Goal: Information Seeking & Learning: Check status

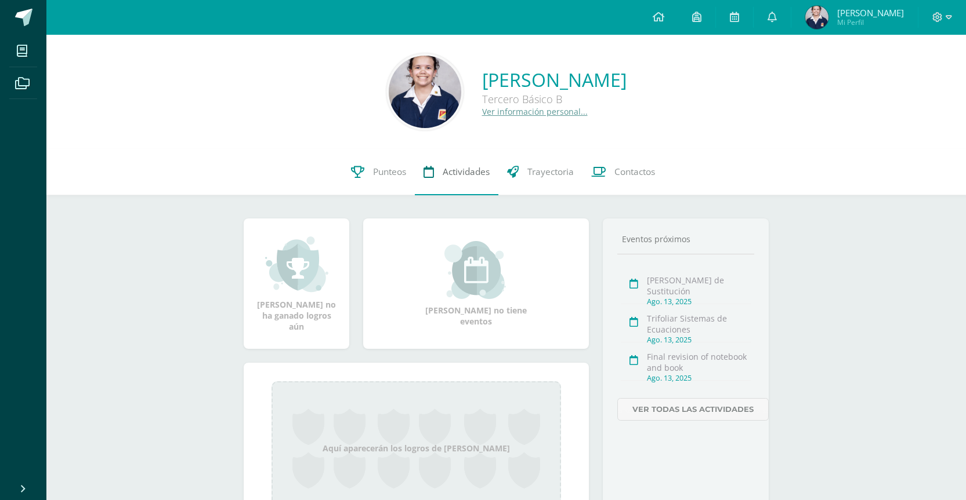
click at [434, 174] on link "Actividades" at bounding box center [457, 172] width 84 height 46
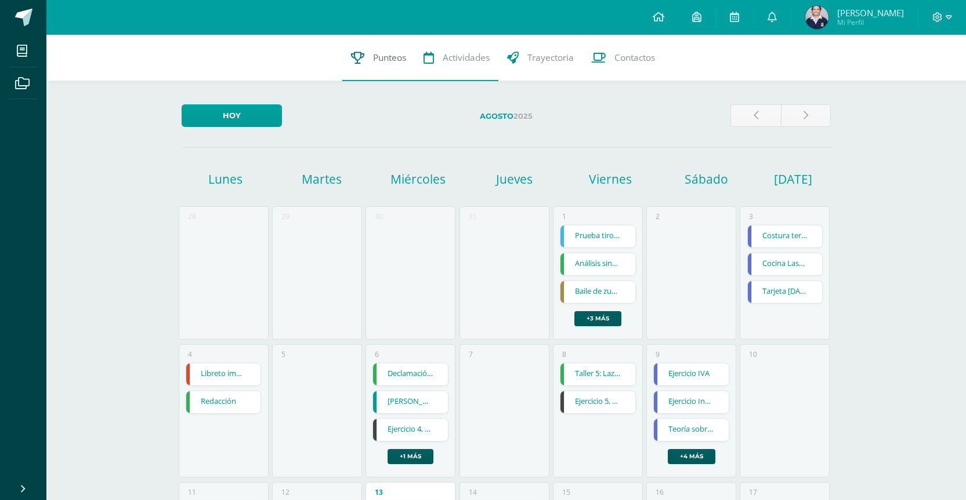
click at [365, 55] on link "Punteos" at bounding box center [378, 58] width 72 height 46
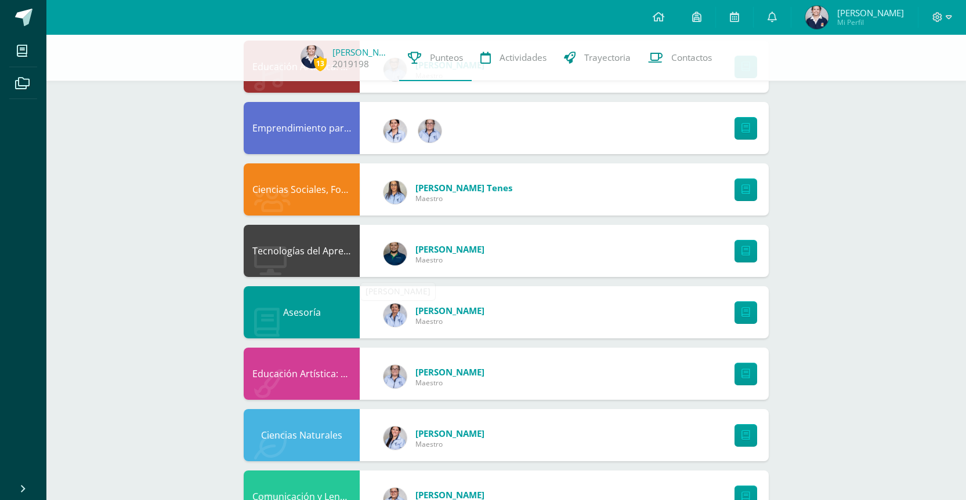
scroll to position [174, 0]
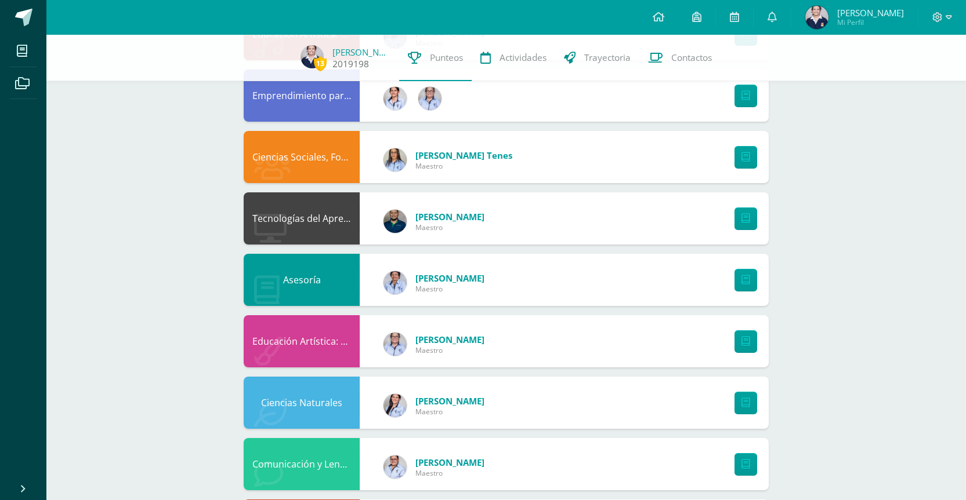
click at [332, 48] on link "[PERSON_NAME]" at bounding box center [361, 52] width 58 height 12
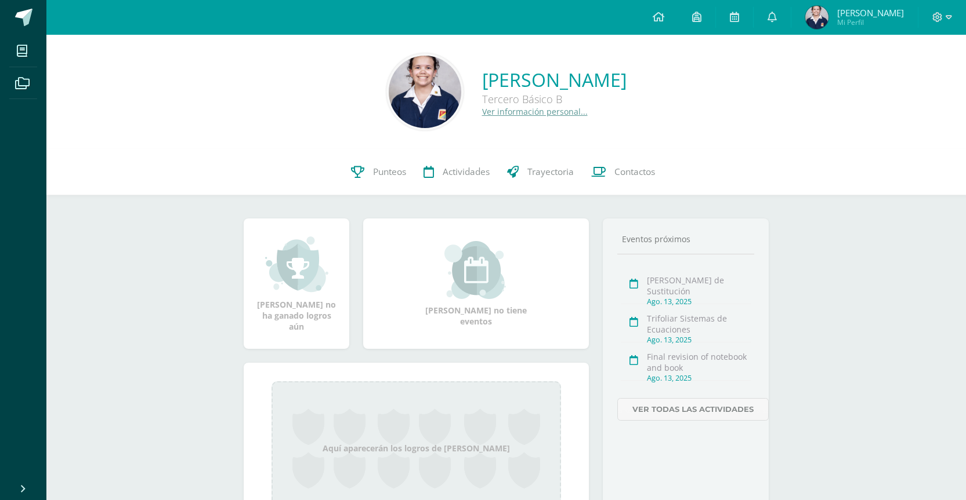
click at [389, 82] on img at bounding box center [425, 92] width 72 height 72
click at [483, 111] on link "Ver información personal..." at bounding box center [535, 111] width 106 height 11
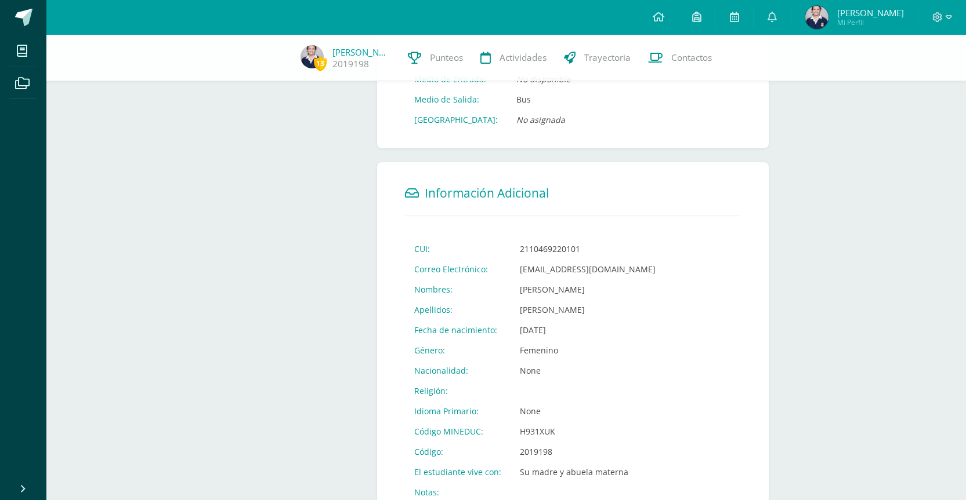
scroll to position [335, 0]
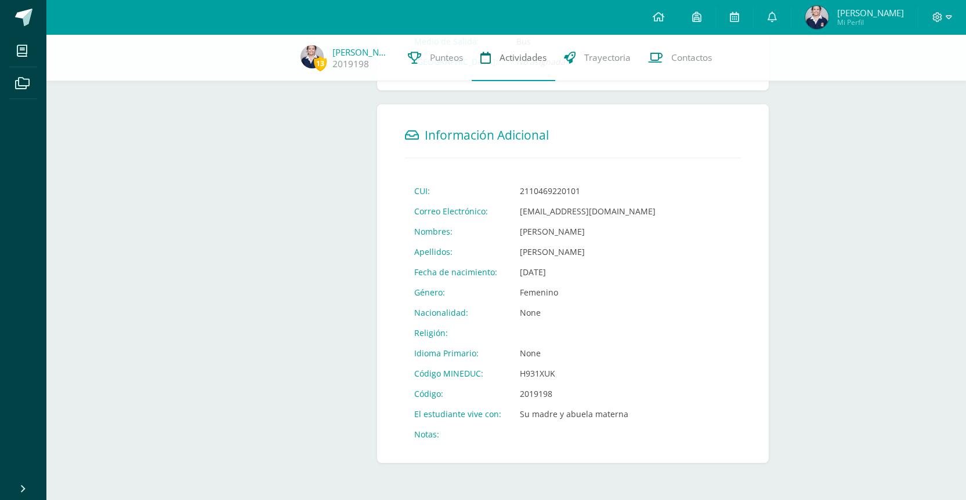
click at [535, 59] on span "Actividades" at bounding box center [522, 58] width 47 height 12
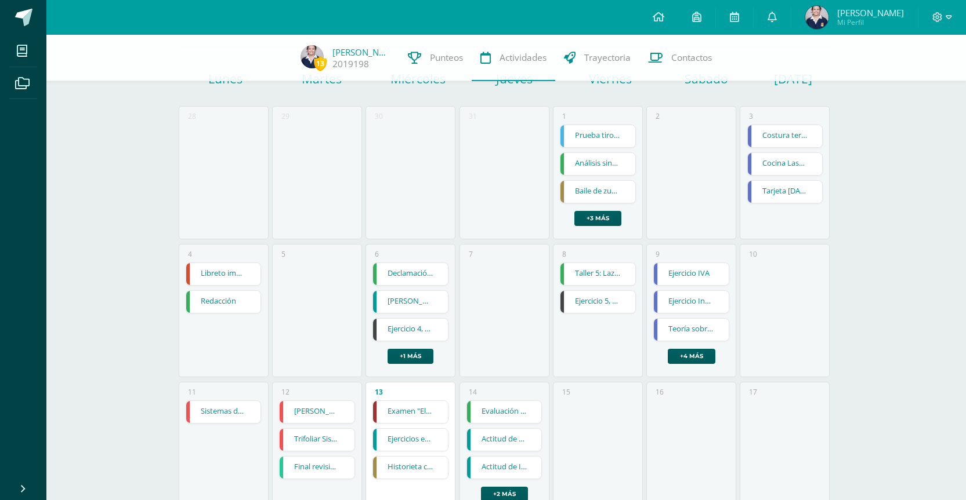
scroll to position [116, 0]
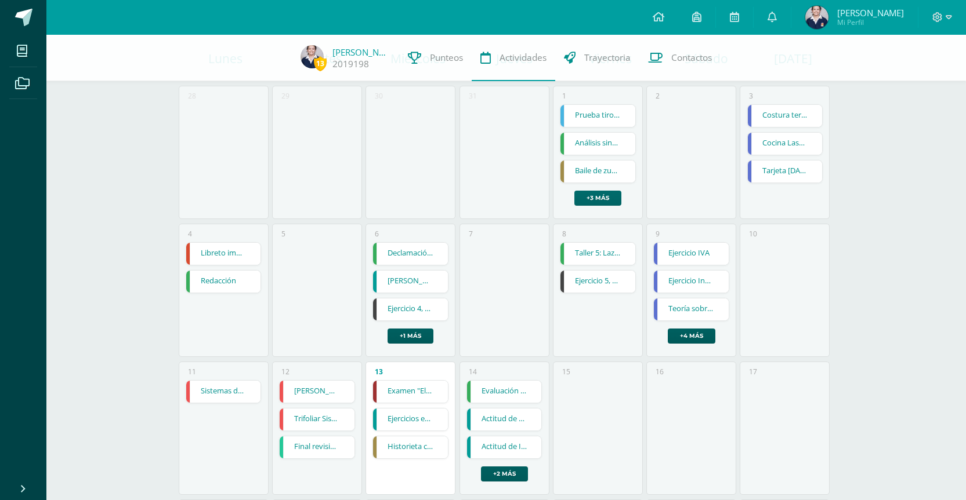
click at [607, 196] on link "+3 más" at bounding box center [597, 198] width 47 height 15
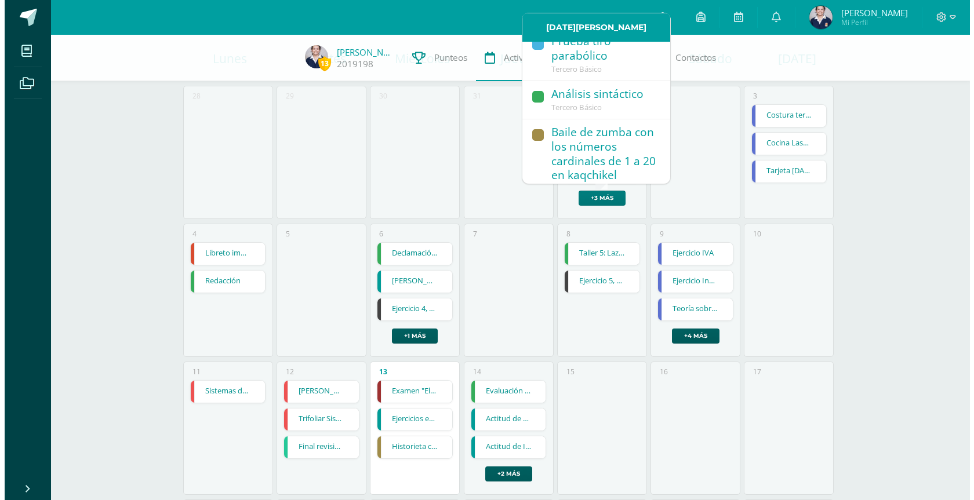
scroll to position [0, 0]
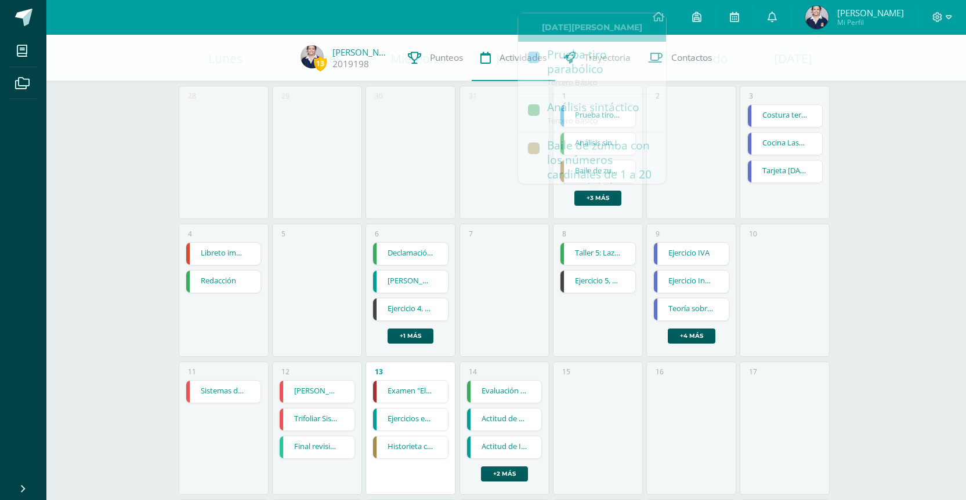
click at [927, 212] on div "13 [PERSON_NAME] 2019198 Punteos Actividades Trayectoria Contactos [DATE] [DATE…" at bounding box center [505, 359] width 919 height 880
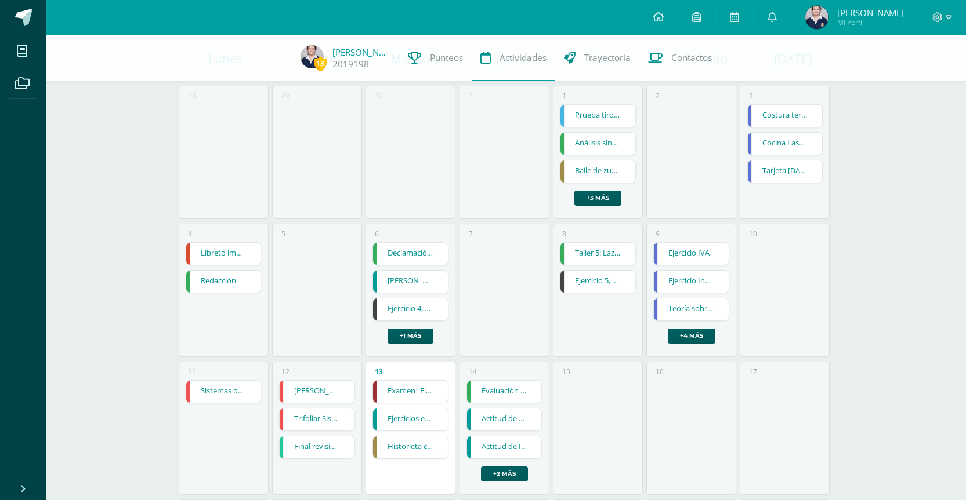
click at [782, 117] on link "Costura terminada" at bounding box center [785, 116] width 75 height 22
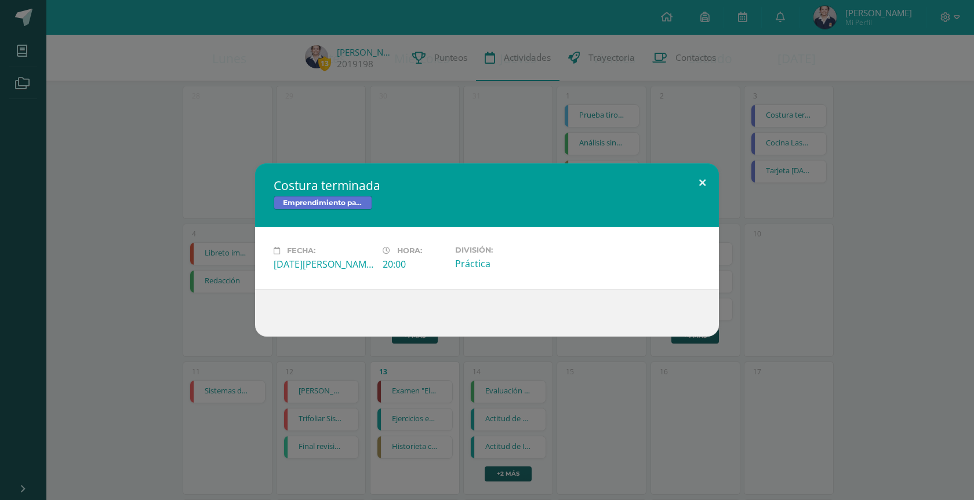
click at [701, 181] on button at bounding box center [702, 183] width 33 height 39
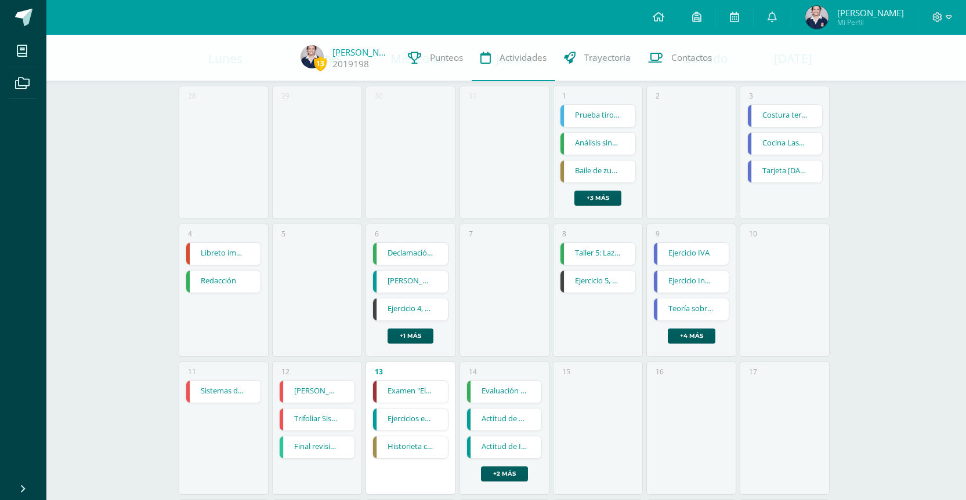
click at [796, 149] on link "Cocina Lasaña" at bounding box center [785, 144] width 75 height 22
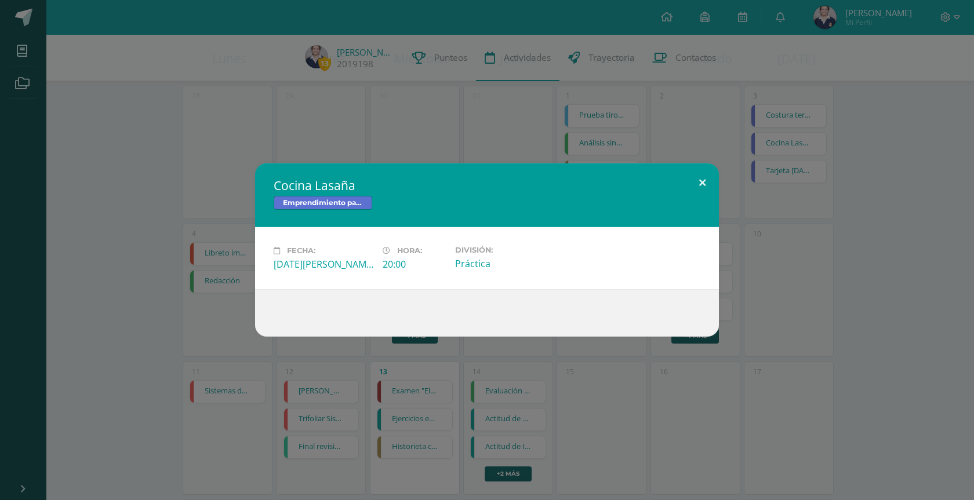
click at [708, 176] on button at bounding box center [702, 183] width 33 height 39
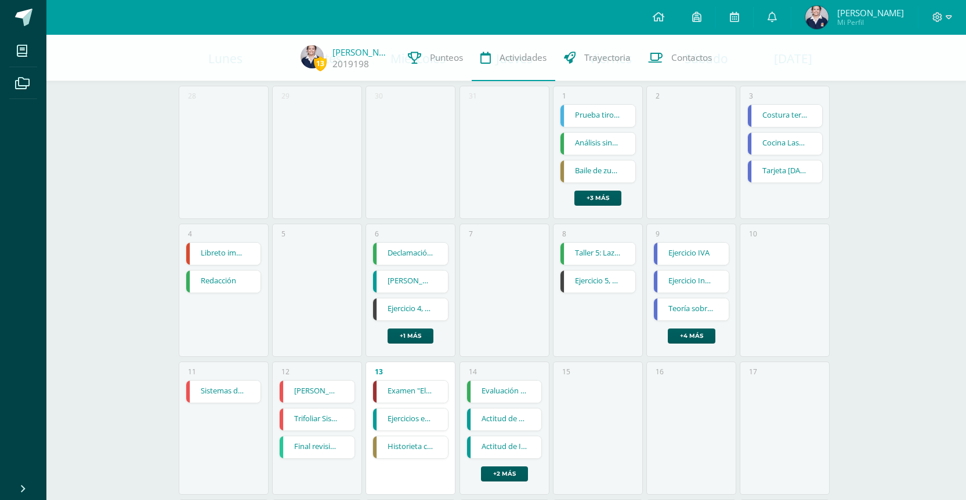
click at [789, 172] on link "Tarjeta [DATE]" at bounding box center [785, 172] width 75 height 22
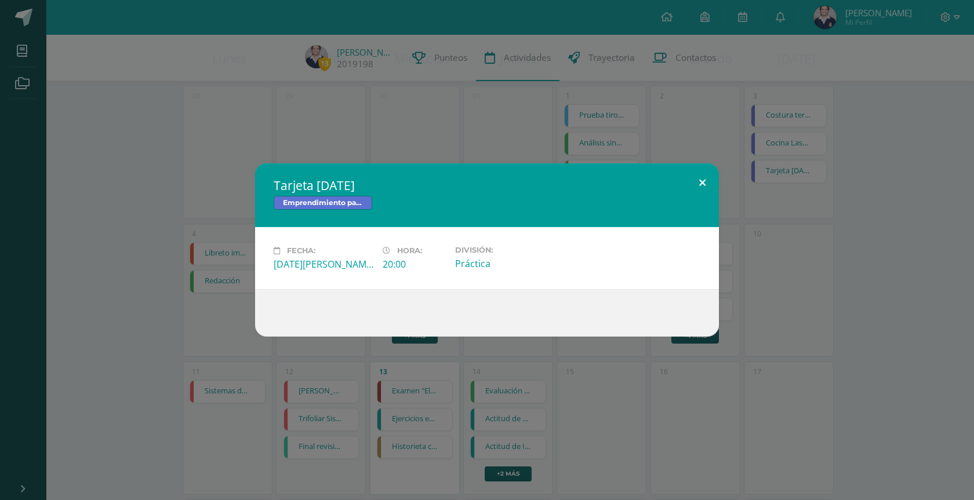
click at [705, 180] on button at bounding box center [702, 183] width 33 height 39
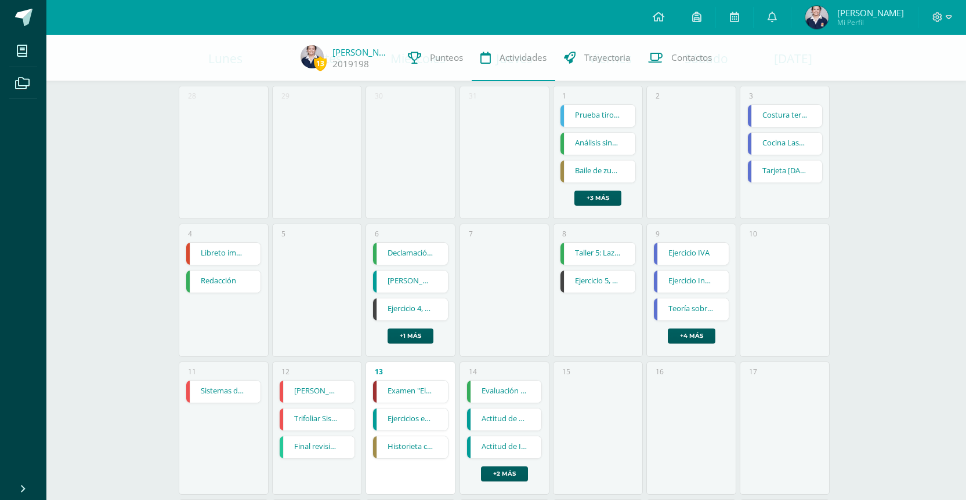
click at [601, 257] on link "Taller 5: Lazarillo (final)" at bounding box center [597, 254] width 75 height 22
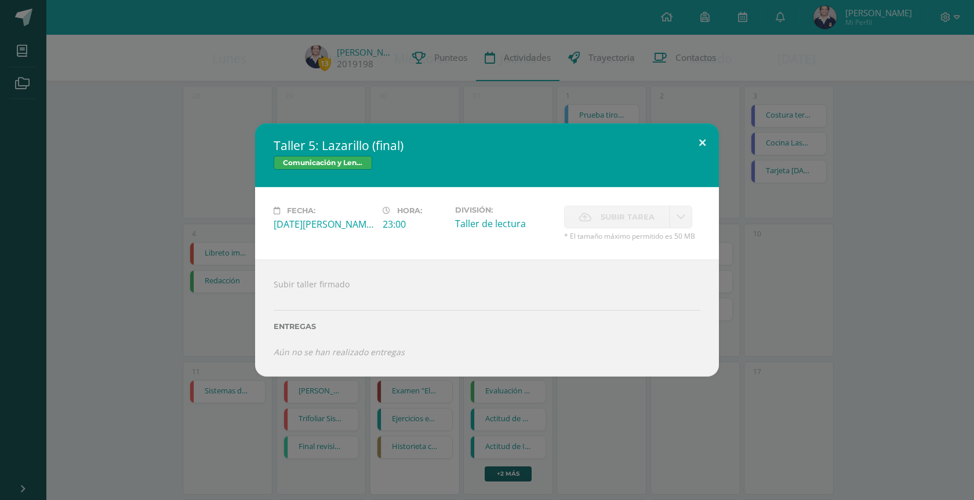
click at [712, 153] on button at bounding box center [702, 143] width 33 height 39
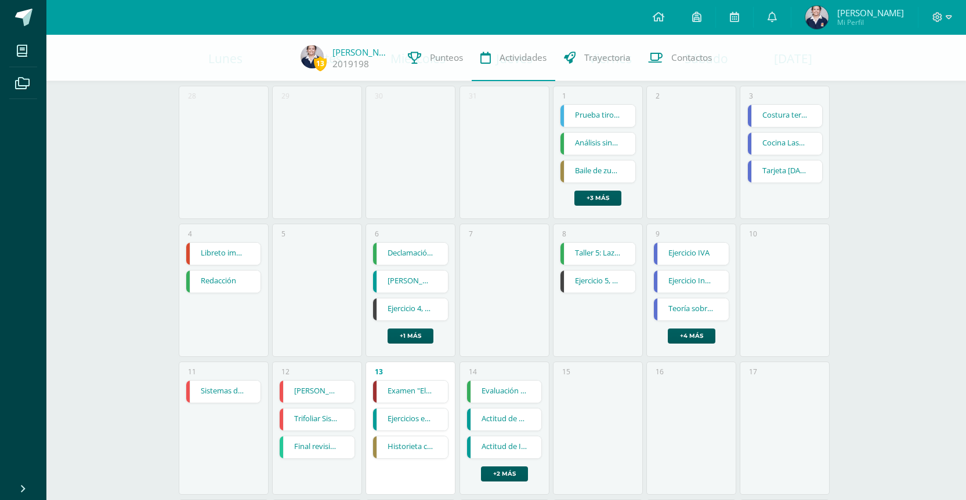
click at [582, 288] on link "Ejercicio 5, Wikis" at bounding box center [597, 282] width 75 height 22
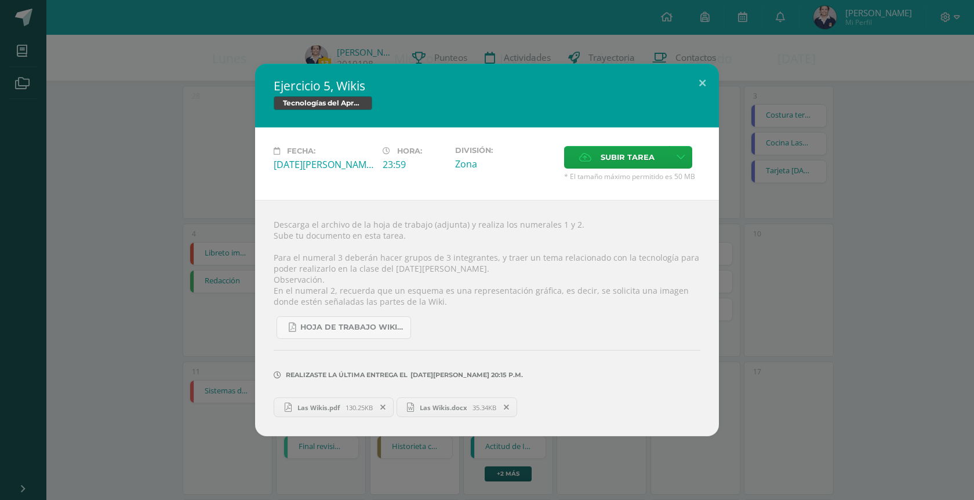
click at [323, 411] on span "Las Wikis.pdf" at bounding box center [319, 408] width 54 height 9
click at [712, 89] on button at bounding box center [702, 83] width 33 height 39
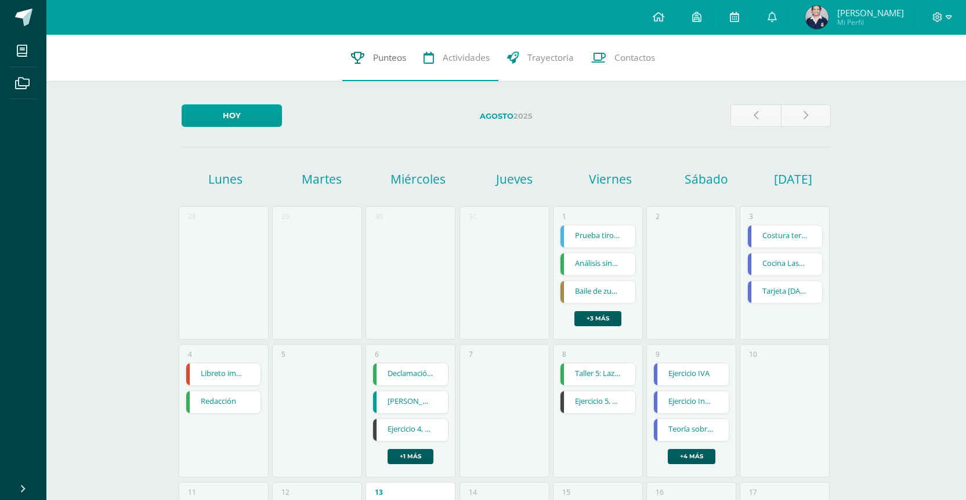
click at [402, 54] on span "Punteos" at bounding box center [389, 58] width 33 height 12
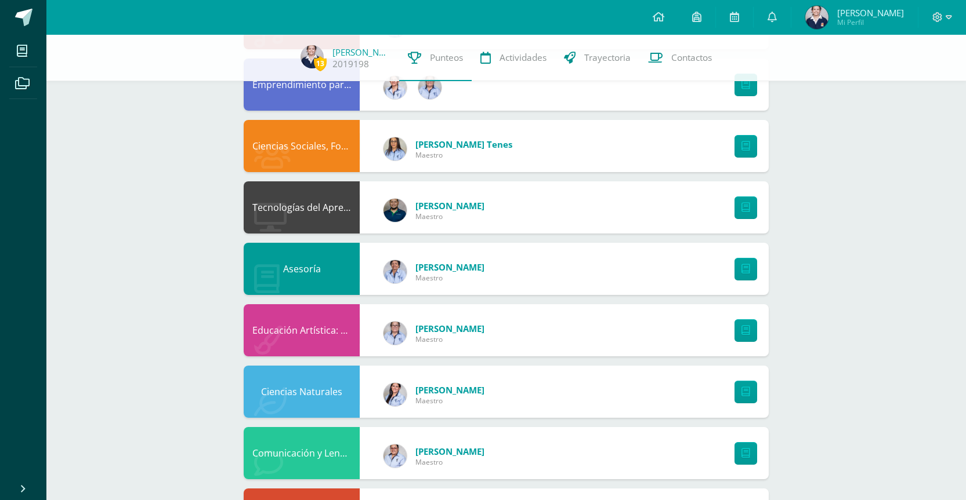
scroll to position [174, 0]
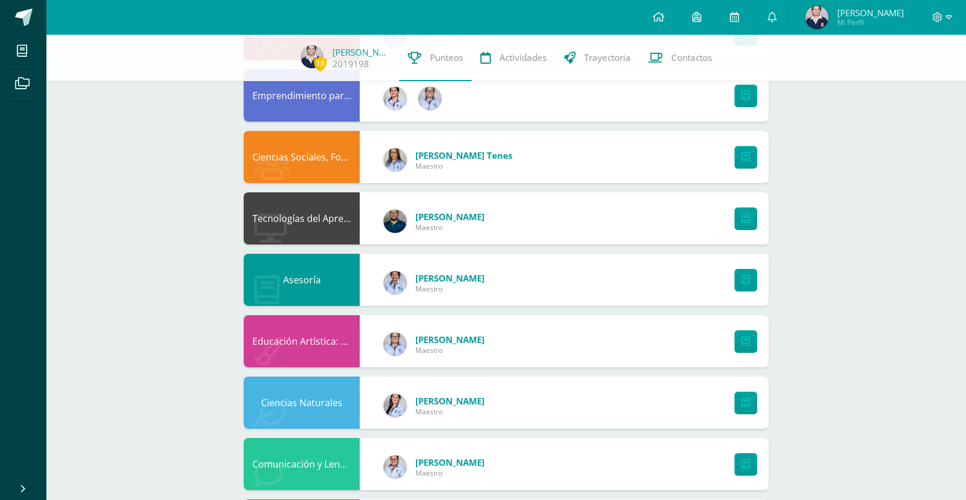
click at [524, 224] on div "Tecnologías del Aprendizaje y la Comunicación [PERSON_NAME] Yac Maestro" at bounding box center [506, 219] width 525 height 52
click at [740, 224] on link at bounding box center [745, 219] width 23 height 23
